Goal: Information Seeking & Learning: Understand process/instructions

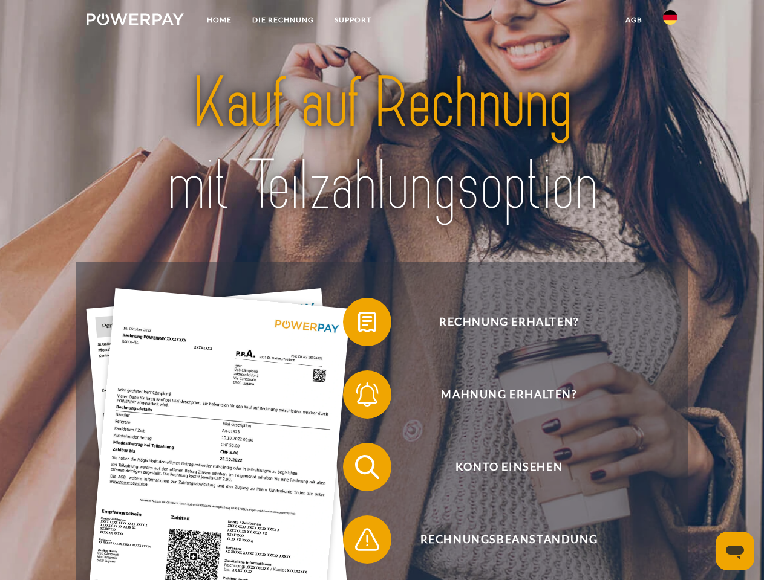
click at [135, 21] on img at bounding box center [134, 19] width 97 height 12
click at [670, 21] on img at bounding box center [670, 17] width 15 height 15
click at [633, 20] on link "agb" at bounding box center [633, 20] width 37 height 22
click at [358, 325] on span at bounding box center [349, 322] width 60 height 60
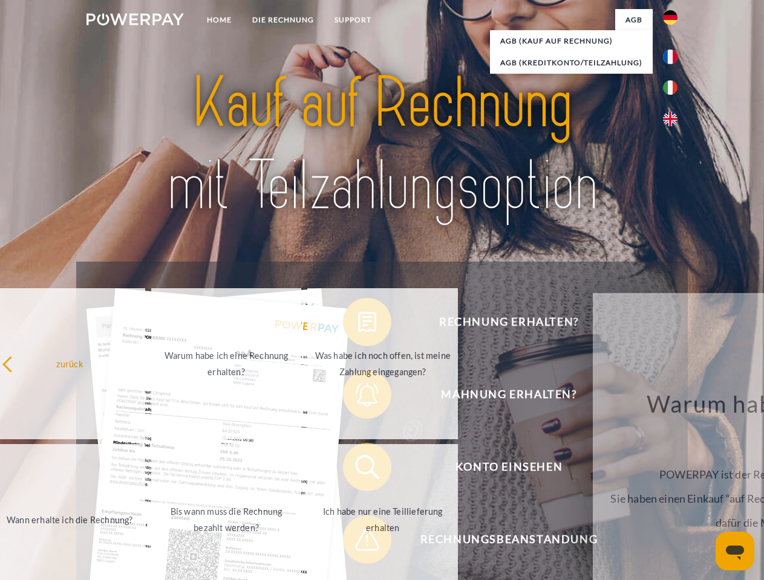
click at [358, 470] on link "Ich habe nur eine Teillieferung erhalten" at bounding box center [382, 519] width 151 height 151
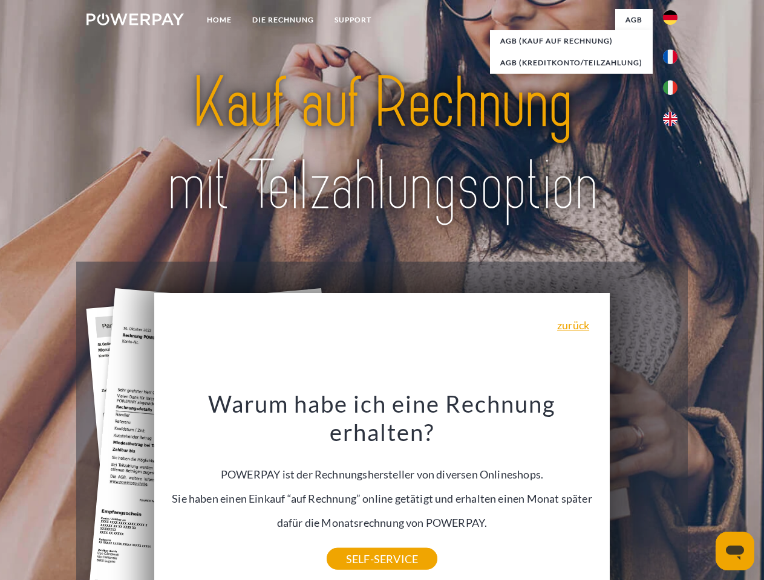
click at [735, 551] on icon "Messaging-Fenster öffnen" at bounding box center [734, 553] width 18 height 15
